Goal: Task Accomplishment & Management: Complete application form

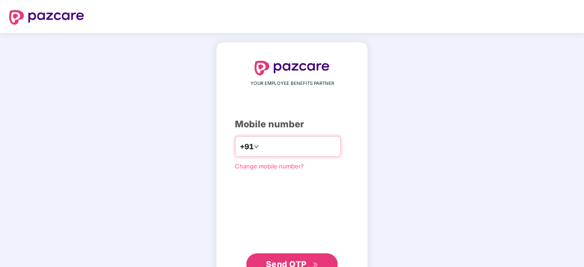
scroll to position [35, 0]
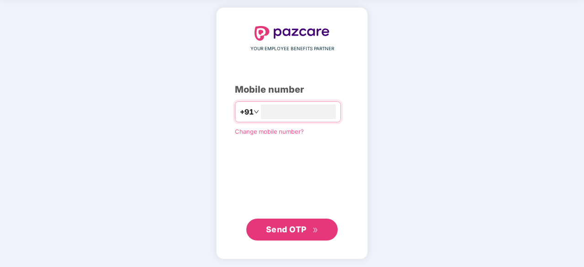
type input "**********"
click at [289, 228] on span "Send OTP" at bounding box center [286, 229] width 41 height 10
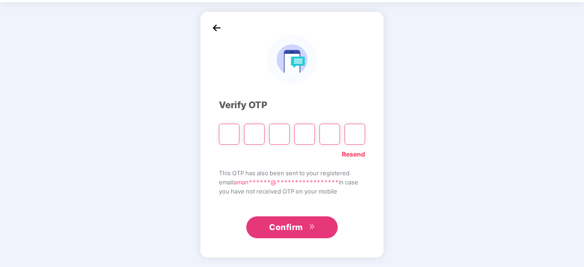
scroll to position [30, 0]
type input "*"
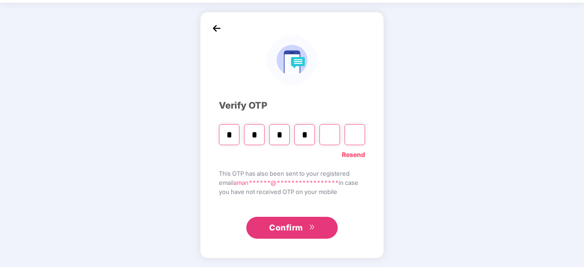
type input "*"
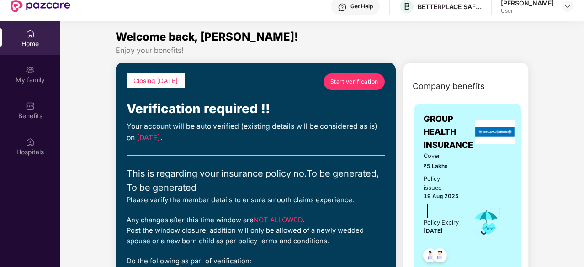
click at [352, 84] on span "Start verification" at bounding box center [354, 81] width 48 height 9
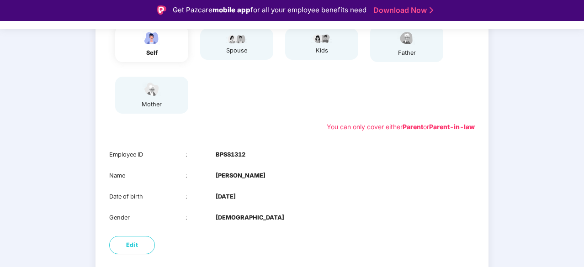
scroll to position [169, 0]
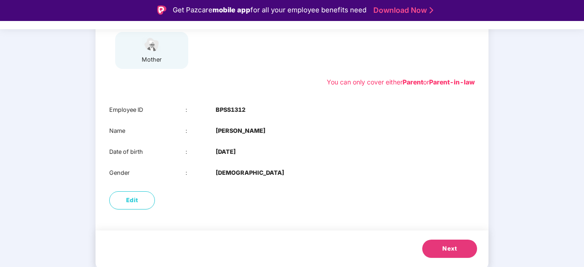
click at [432, 250] on button "Next" at bounding box center [449, 249] width 55 height 18
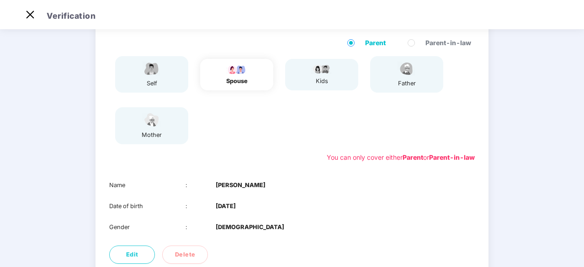
scroll to position [148, 0]
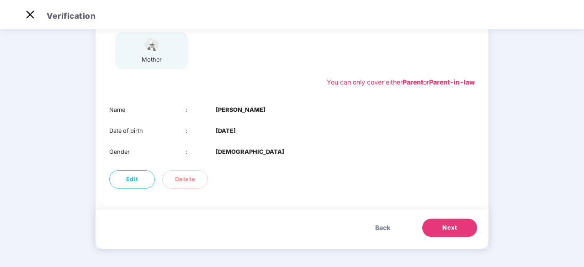
click at [450, 227] on span "Next" at bounding box center [449, 227] width 15 height 9
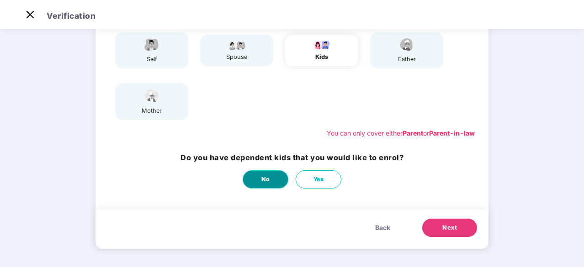
click at [271, 182] on button "No" at bounding box center [266, 179] width 46 height 18
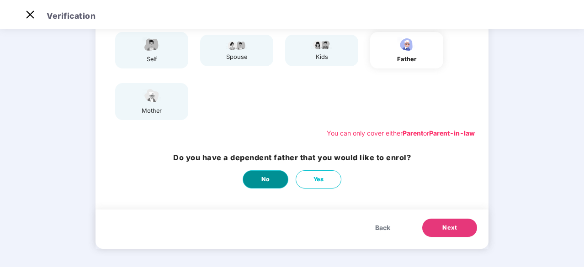
scroll to position [0, 0]
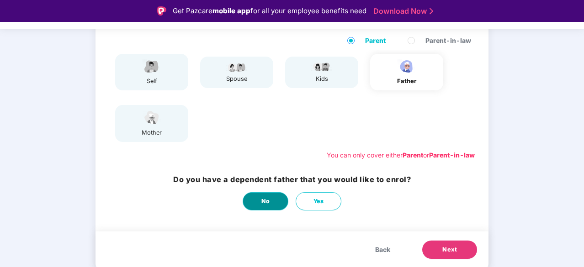
click at [259, 201] on button "No" at bounding box center [266, 201] width 46 height 18
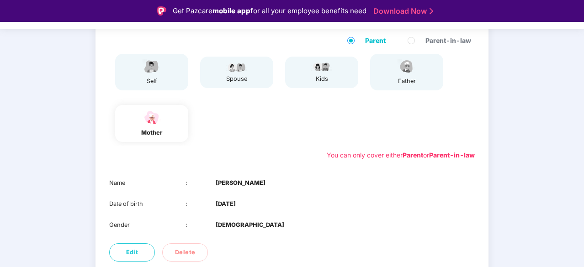
scroll to position [148, 0]
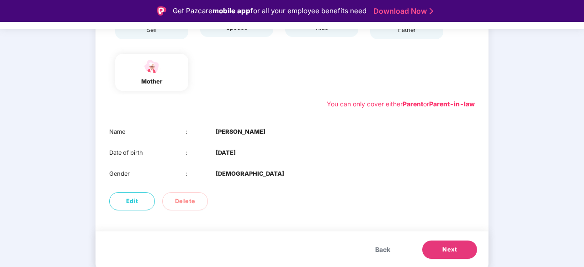
click at [437, 250] on button "Next" at bounding box center [449, 250] width 55 height 18
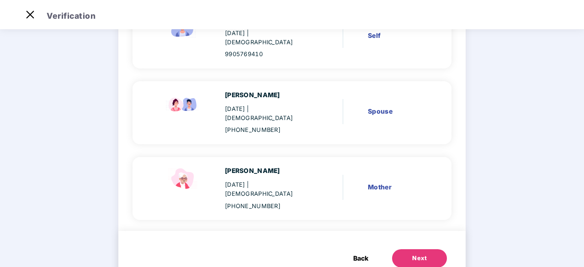
scroll to position [117, 0]
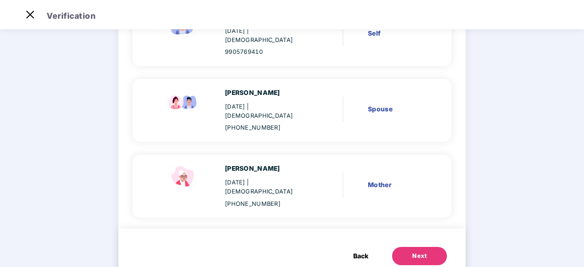
click at [419, 252] on div "Next" at bounding box center [419, 256] width 15 height 9
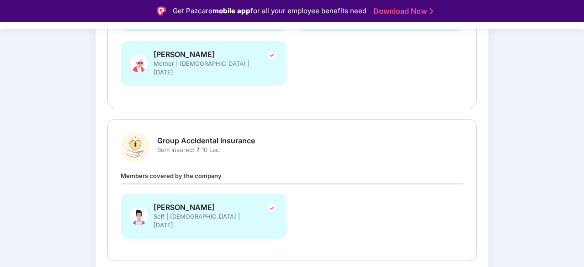
scroll to position [248, 0]
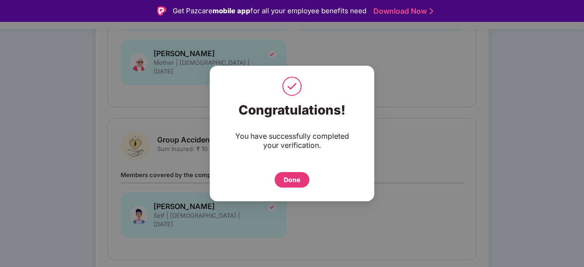
click at [295, 181] on div "Done" at bounding box center [292, 180] width 16 height 10
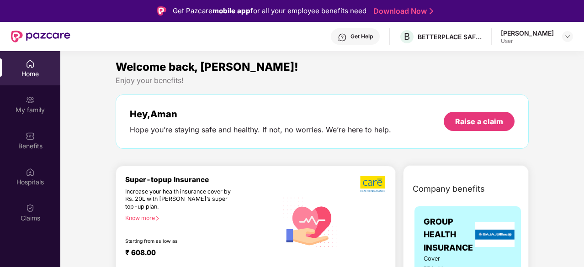
click at [523, 36] on div "[PERSON_NAME]" at bounding box center [527, 33] width 53 height 9
click at [569, 35] on img at bounding box center [567, 36] width 7 height 7
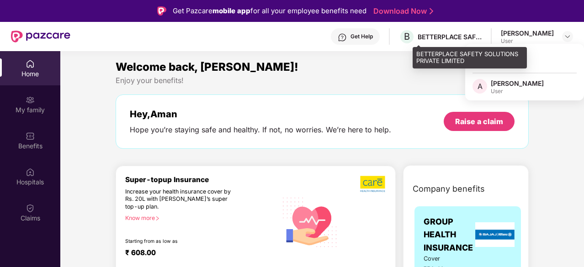
click at [453, 40] on div "BETTERPLACE SAFETY SOLUTIONS PRIVATE LIMITED" at bounding box center [450, 36] width 64 height 9
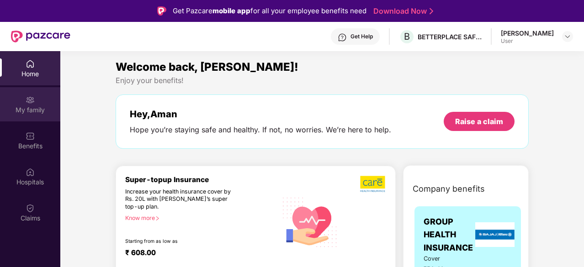
click at [34, 109] on div "My family" at bounding box center [30, 110] width 60 height 9
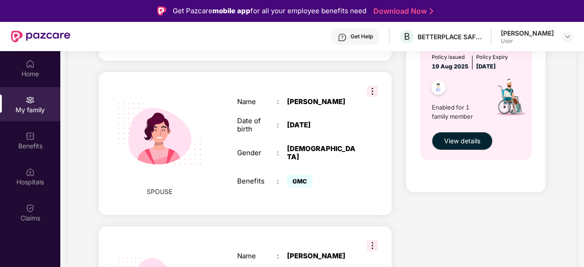
scroll to position [354, 0]
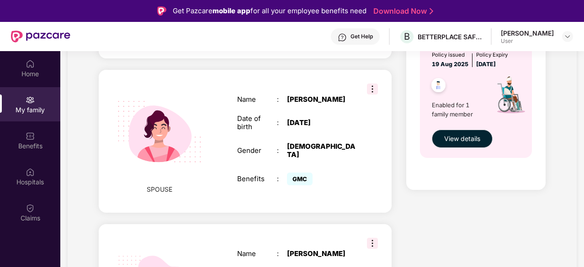
click at [370, 84] on img at bounding box center [372, 89] width 11 height 11
click at [321, 70] on div "SPOUSE Name : Jayanti Kumari Date of birth : 30 Apr 1998 Gender : FEMALE Benefi…" at bounding box center [245, 141] width 293 height 143
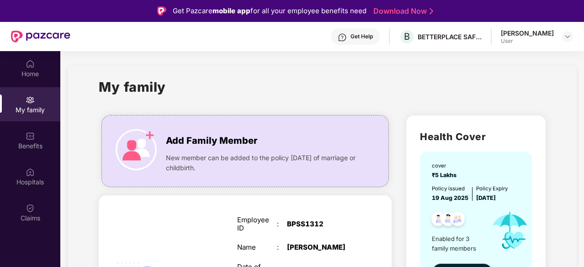
scroll to position [72, 0]
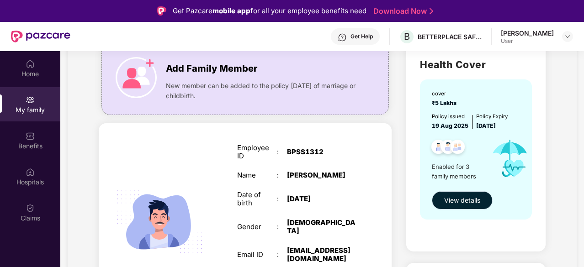
click at [463, 201] on span "View details" at bounding box center [462, 201] width 36 height 10
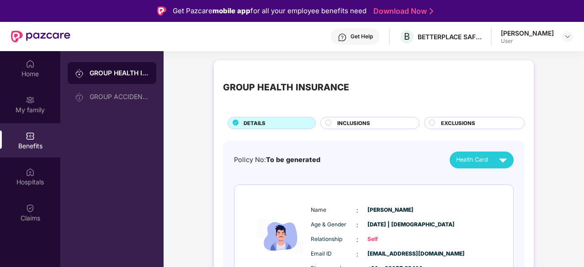
click at [343, 122] on span "INCLUSIONS" at bounding box center [353, 123] width 33 height 8
